Goal: Communication & Community: Participate in discussion

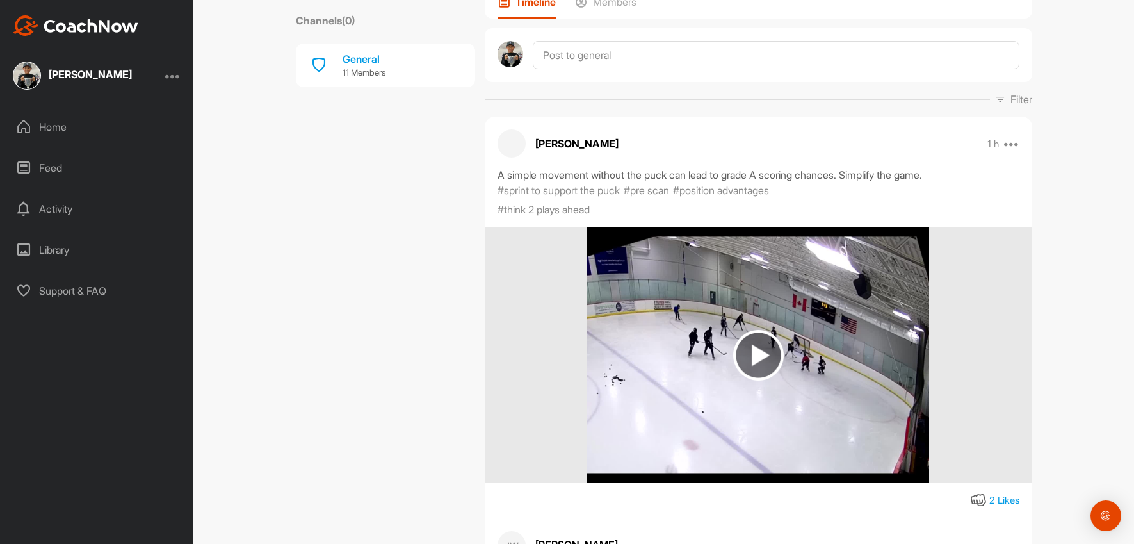
scroll to position [161, 0]
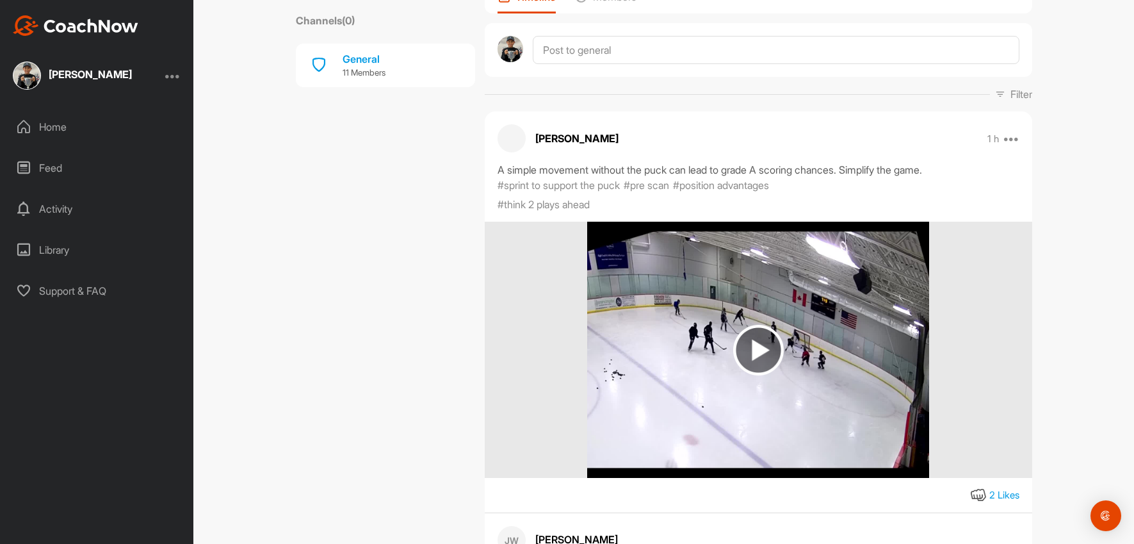
click at [769, 352] on img at bounding box center [758, 350] width 51 height 51
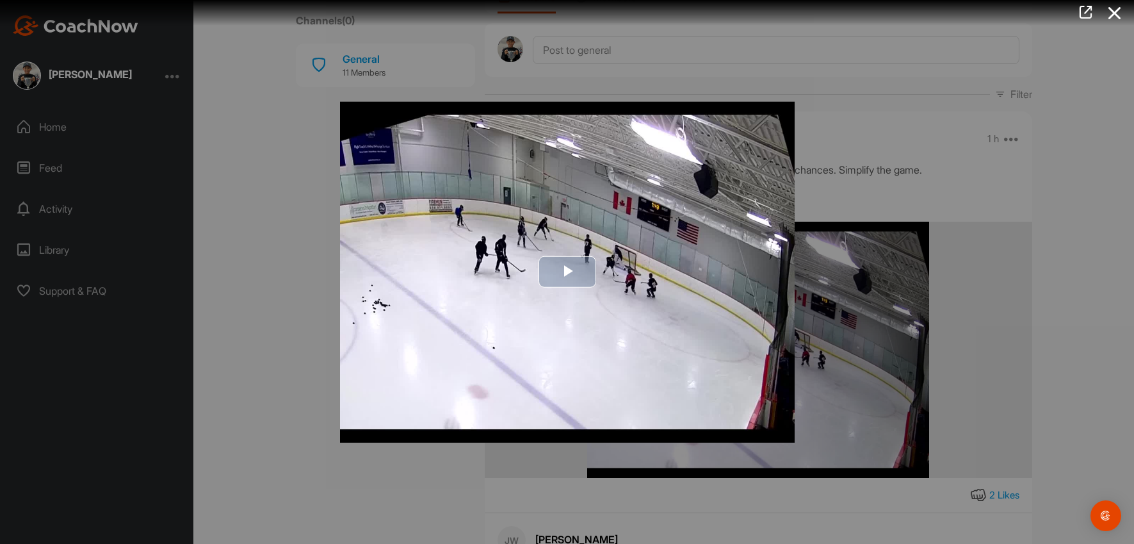
click at [567, 272] on span "Video Player" at bounding box center [567, 272] width 0 height 0
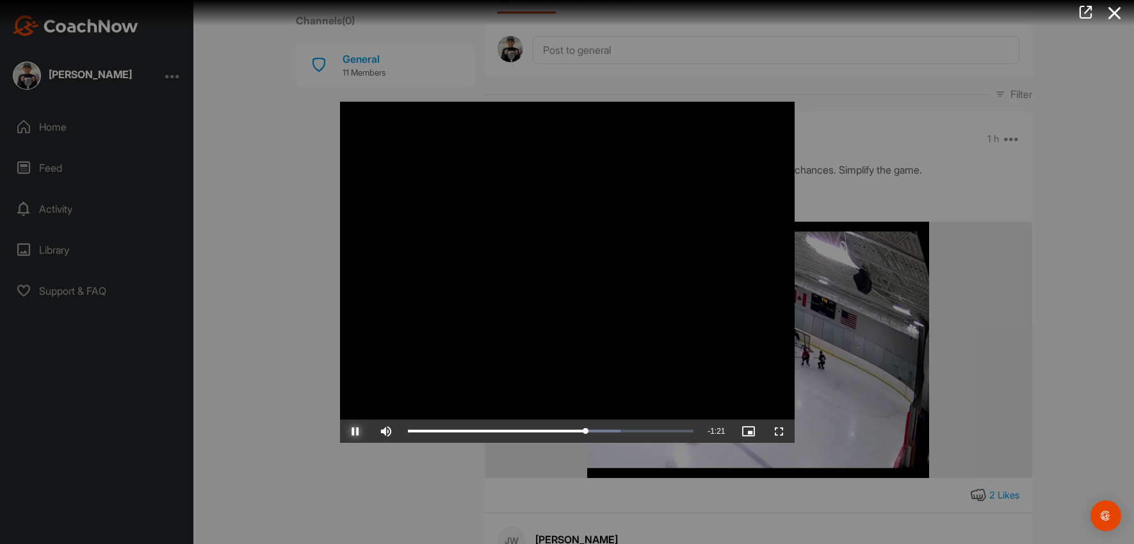
click at [351, 431] on span "Video Player" at bounding box center [355, 431] width 31 height 0
click at [357, 431] on span "Video Player" at bounding box center [355, 431] width 31 height 0
click at [585, 432] on div "2:12" at bounding box center [585, 431] width 1 height 4
click at [578, 429] on div "Loaded : 74.38% 2:08 2:14" at bounding box center [551, 431] width 286 height 4
click at [353, 431] on span "Video Player" at bounding box center [355, 431] width 31 height 0
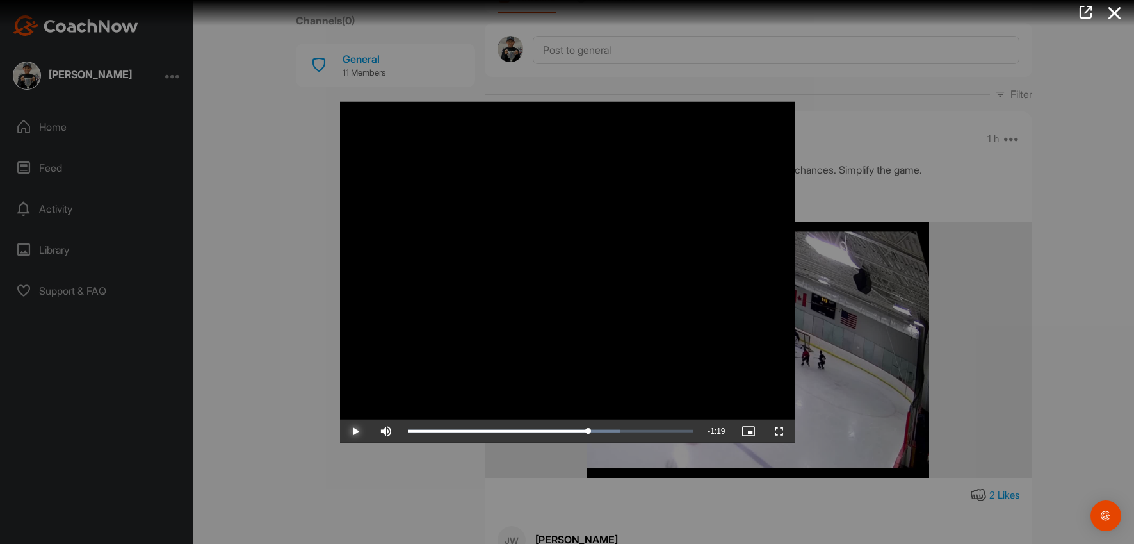
click at [353, 431] on span "Video Player" at bounding box center [355, 431] width 31 height 0
click at [894, 182] on div at bounding box center [567, 272] width 1134 height 544
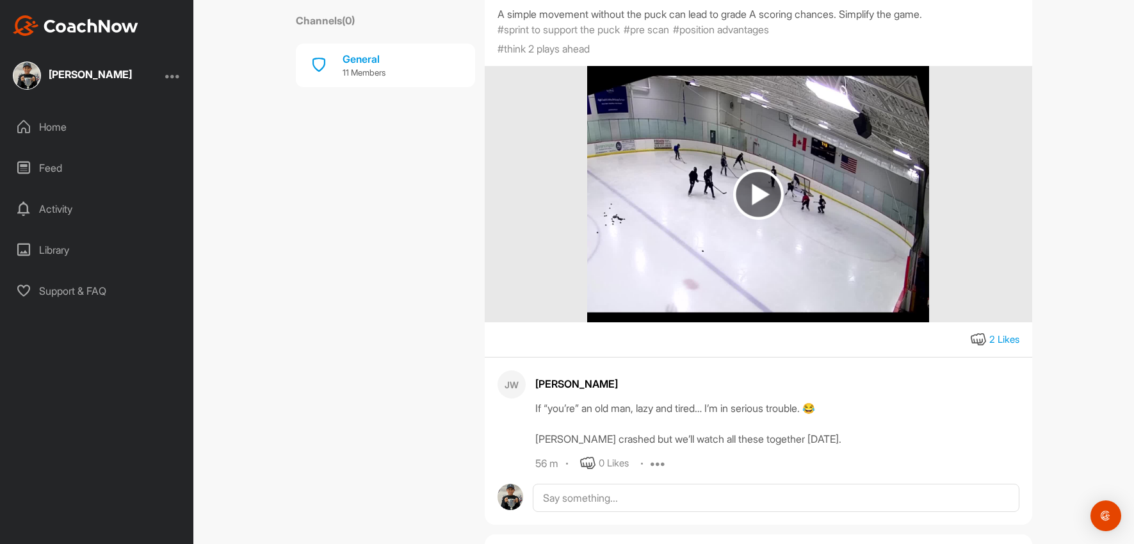
scroll to position [423, 0]
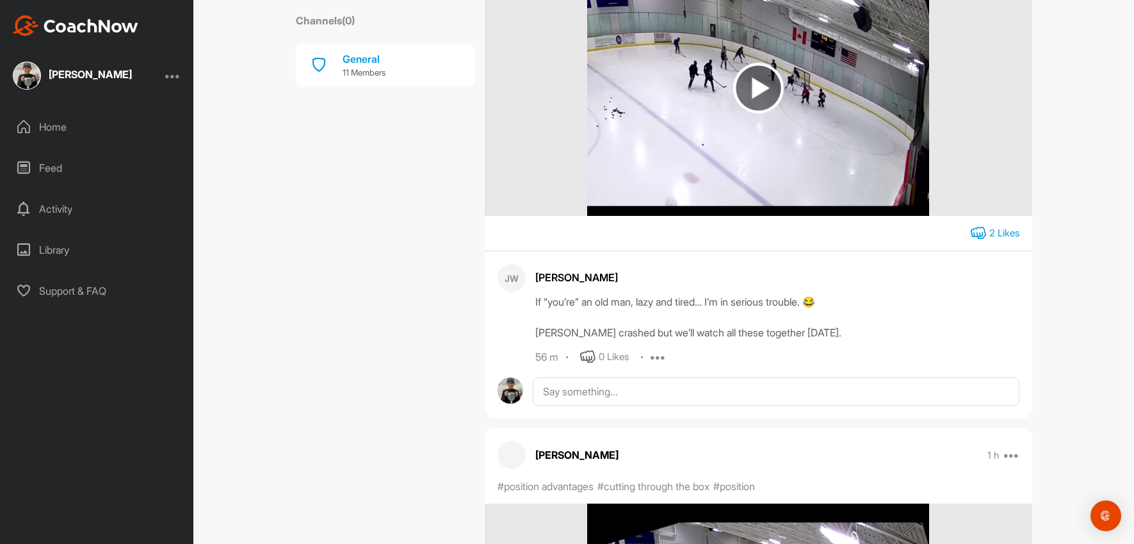
click at [971, 235] on icon at bounding box center [978, 232] width 15 height 15
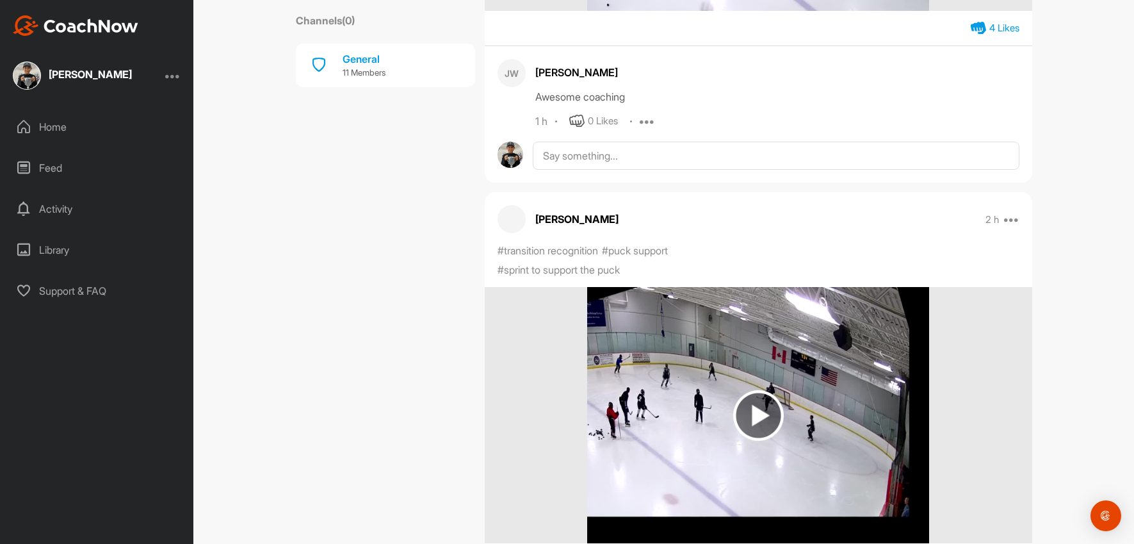
scroll to position [1677, 0]
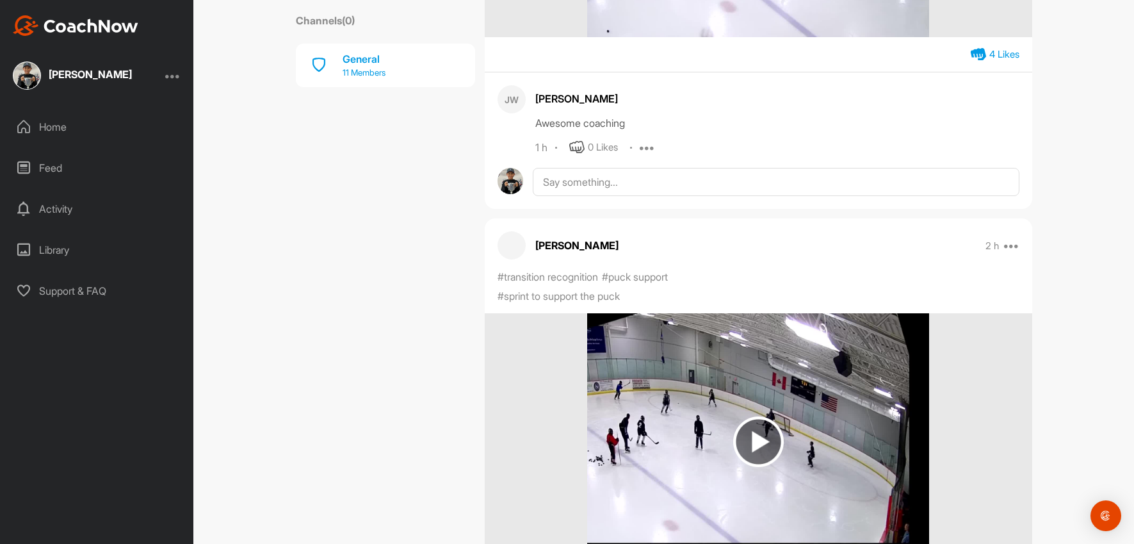
click at [368, 67] on p "11 Members" at bounding box center [364, 73] width 43 height 13
click at [361, 63] on div "General" at bounding box center [364, 58] width 43 height 15
click at [377, 72] on p "11 Members" at bounding box center [364, 73] width 43 height 13
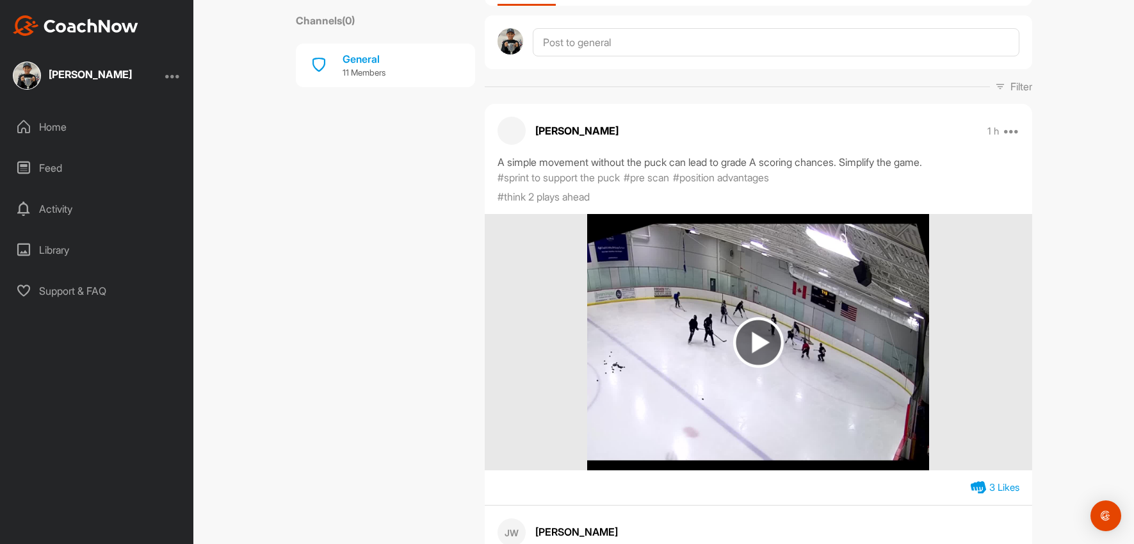
scroll to position [0, 0]
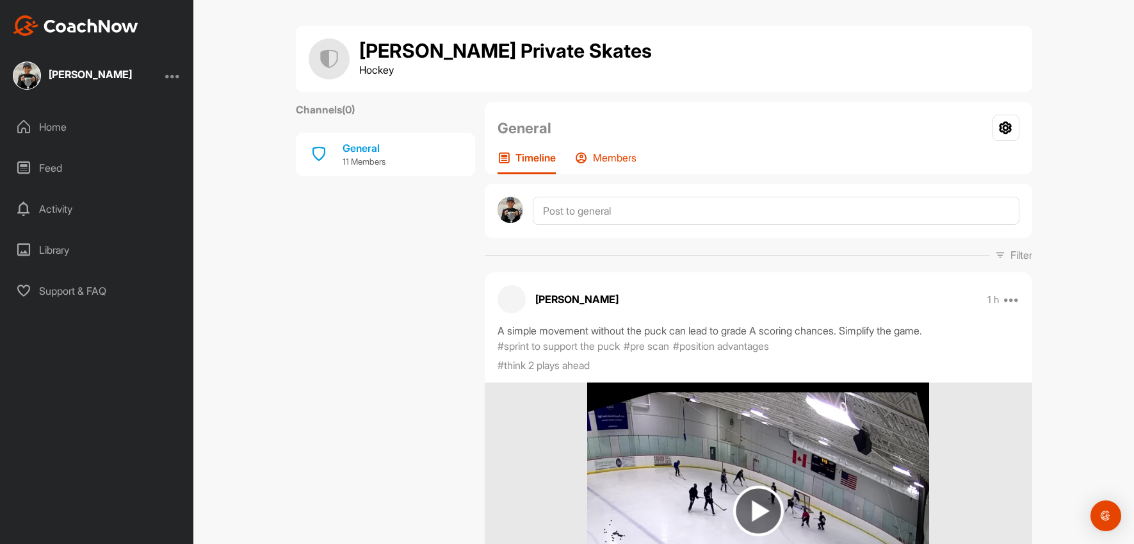
click at [618, 157] on p "Members" at bounding box center [615, 157] width 44 height 13
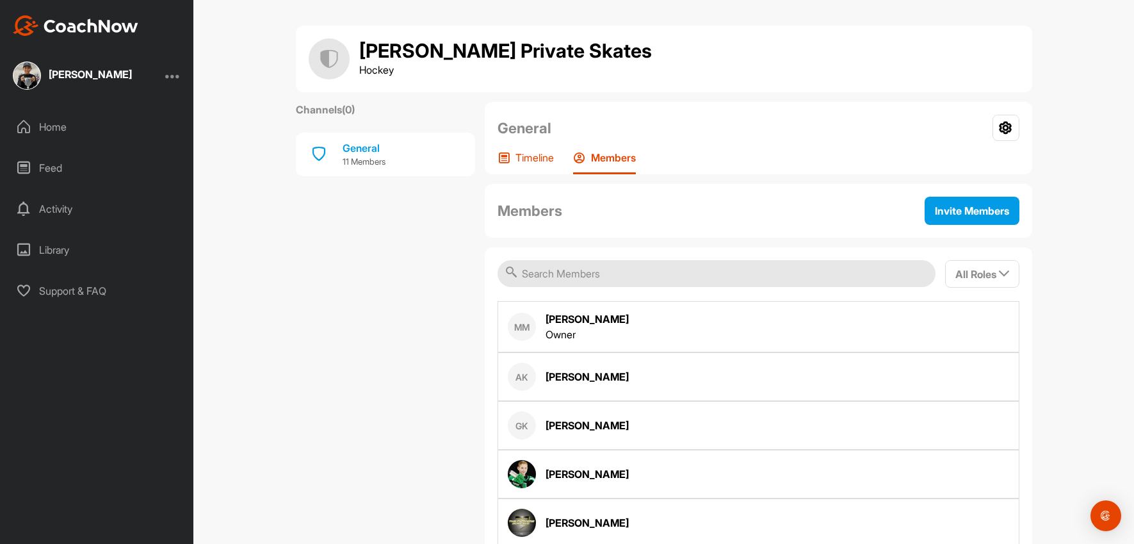
click at [520, 154] on p "Timeline" at bounding box center [535, 157] width 38 height 13
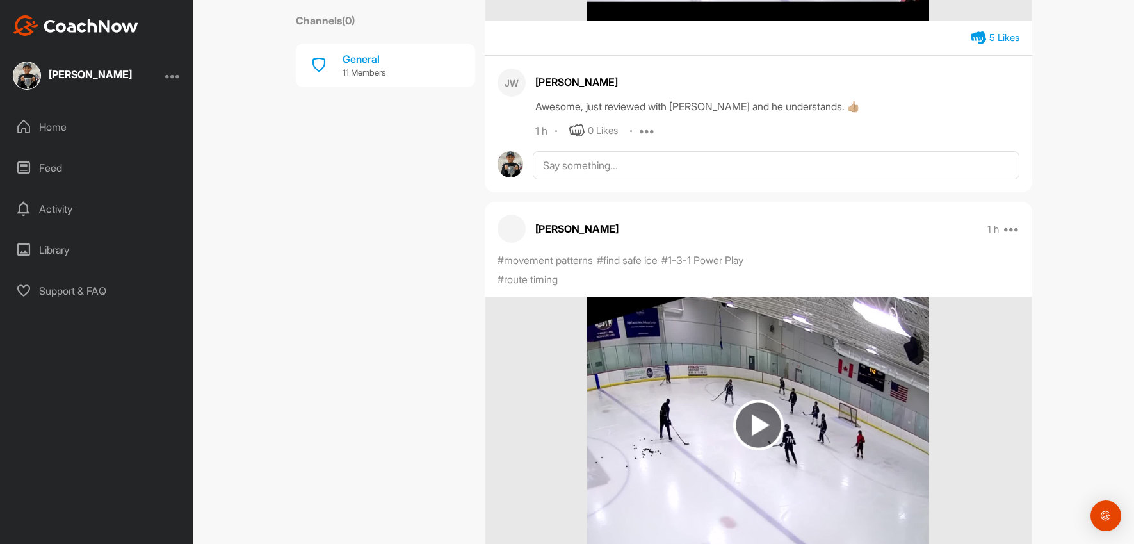
scroll to position [1157, 0]
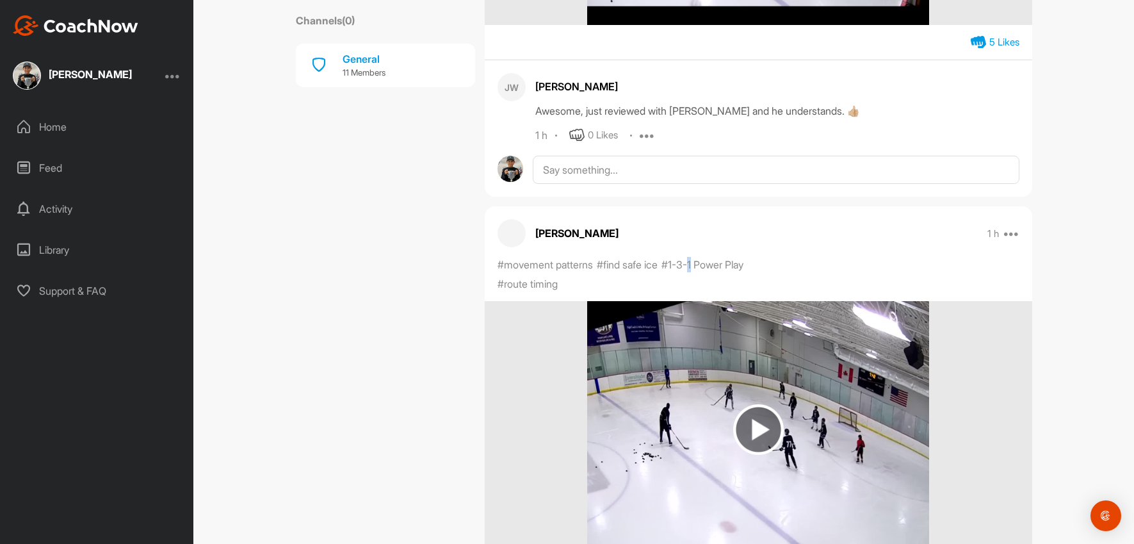
click at [689, 261] on p "#1-3-1 Power Play" at bounding box center [703, 264] width 82 height 15
click at [670, 262] on p "#1-3-1 Power Play" at bounding box center [703, 264] width 82 height 15
click at [682, 264] on p "#1-3-1 Power Play" at bounding box center [703, 264] width 82 height 15
click at [692, 264] on p "#1-3-1 Power Play" at bounding box center [703, 264] width 82 height 15
click at [682, 263] on p "#1-3-1 Power Play" at bounding box center [703, 264] width 82 height 15
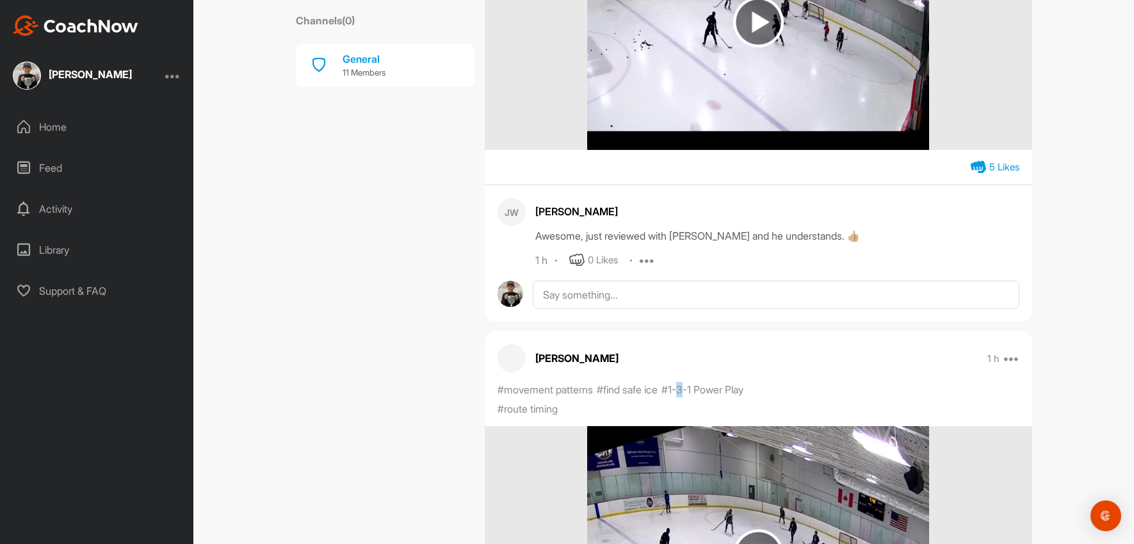
scroll to position [747, 0]
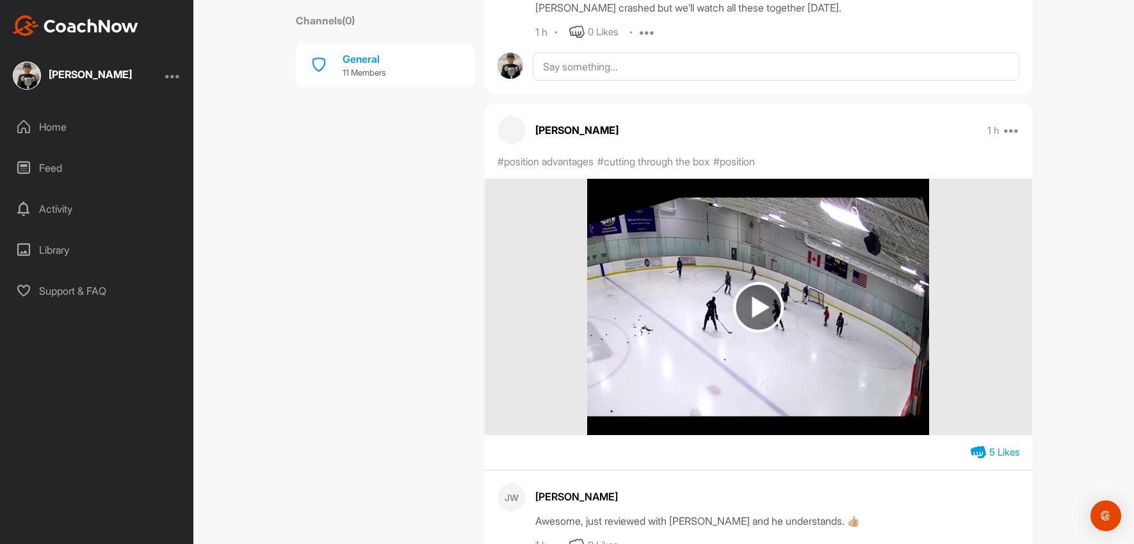
click at [767, 295] on img at bounding box center [758, 307] width 51 height 51
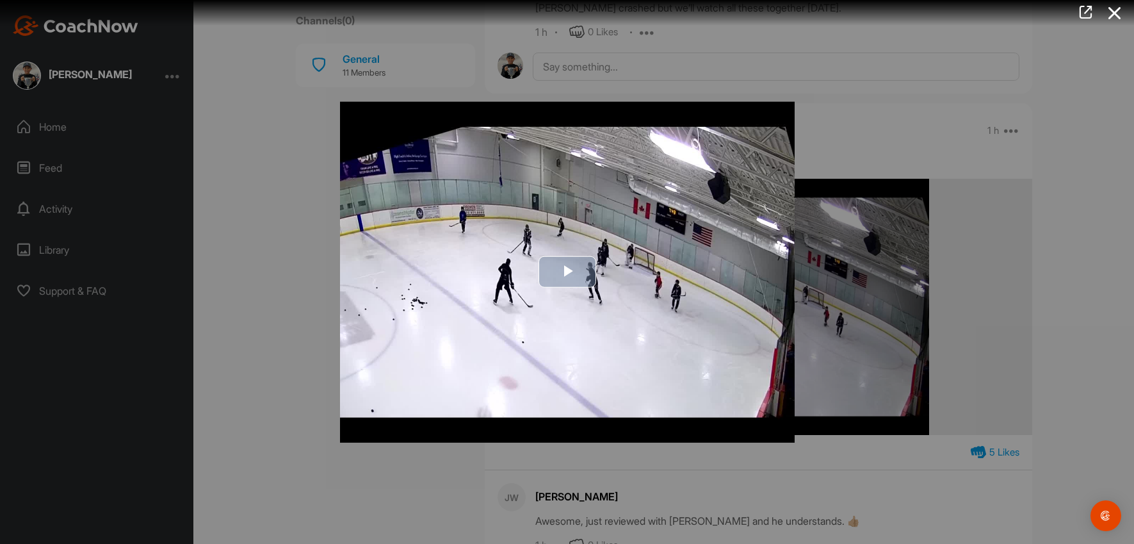
click at [567, 272] on span "Video Player" at bounding box center [567, 272] width 0 height 0
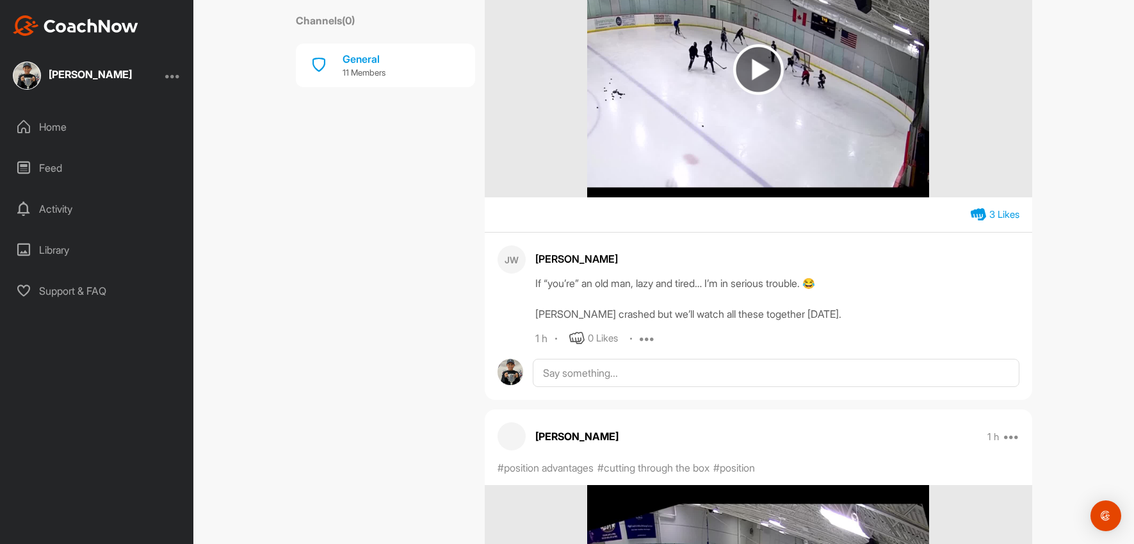
scroll to position [0, 0]
